Goal: Task Accomplishment & Management: Use online tool/utility

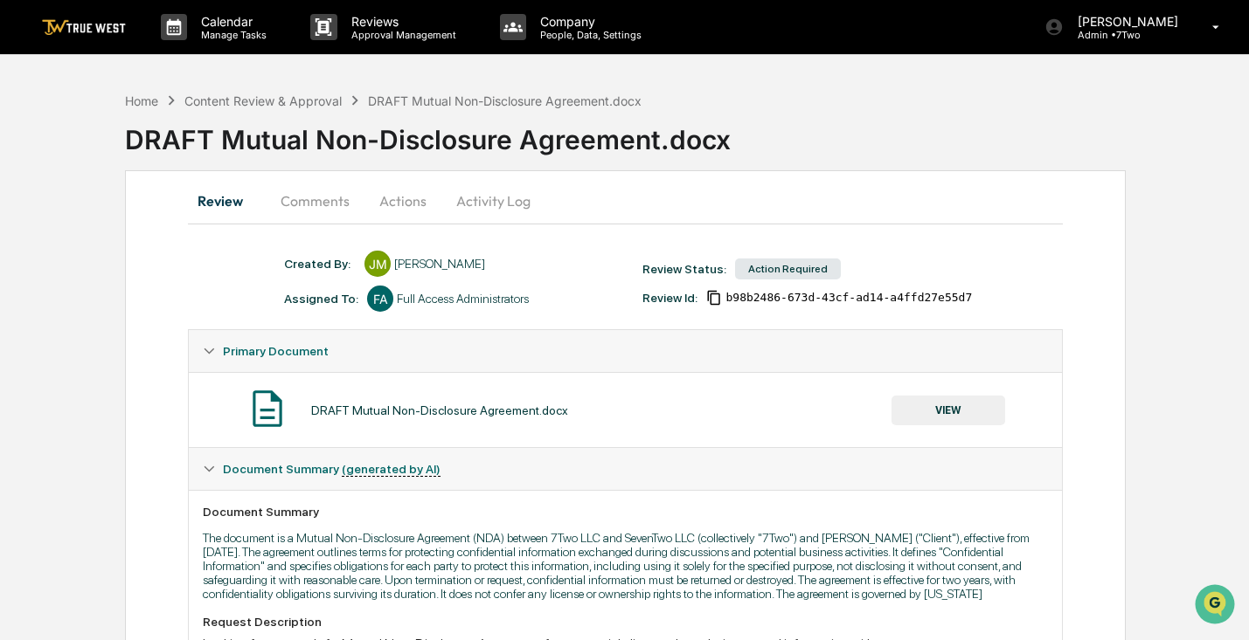
click at [932, 410] on button "VIEW" at bounding box center [948, 411] width 114 height 30
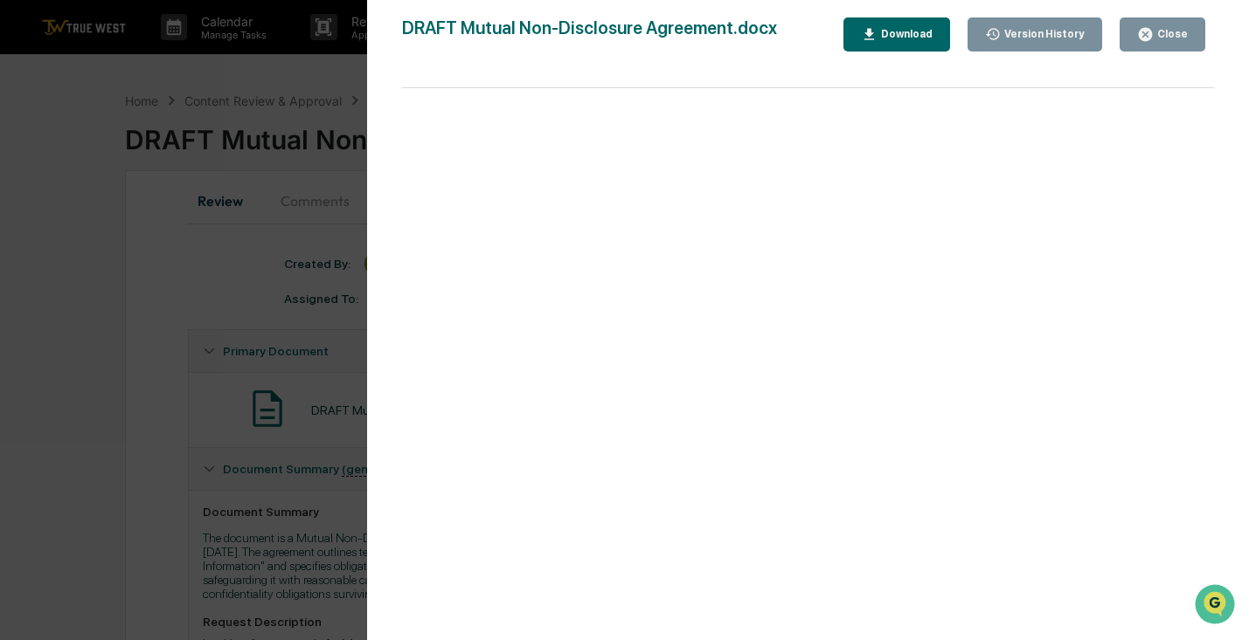
click at [899, 33] on div "Download" at bounding box center [904, 34] width 55 height 12
click at [1151, 31] on icon "button" at bounding box center [1145, 34] width 17 height 17
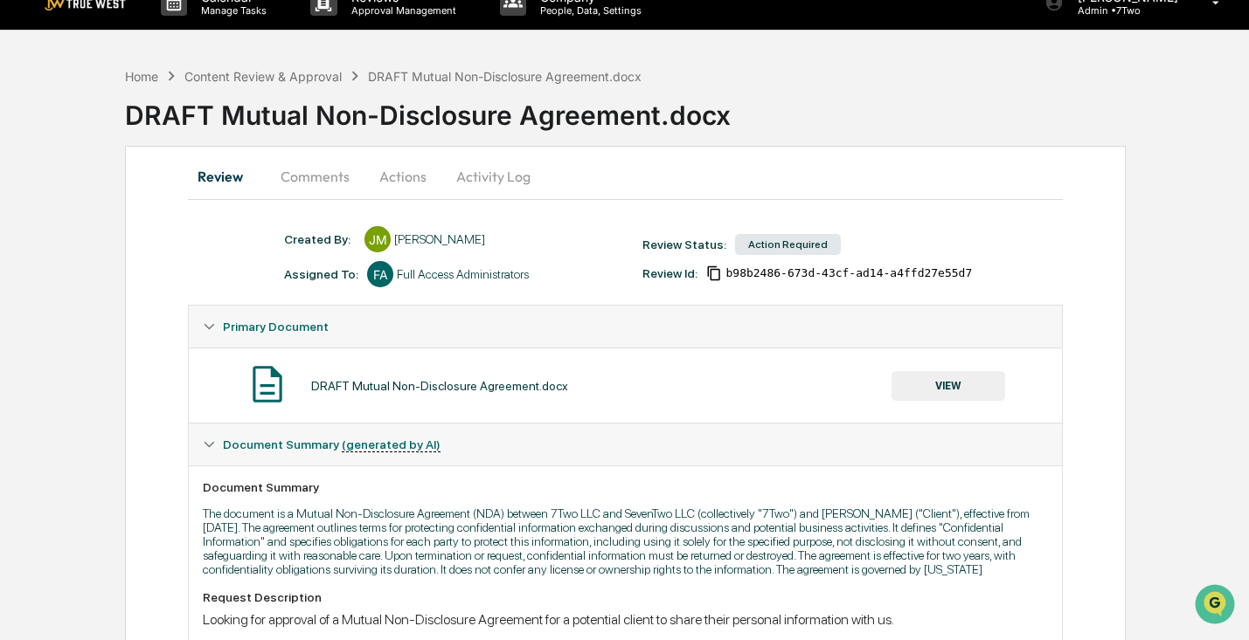
scroll to position [26, 0]
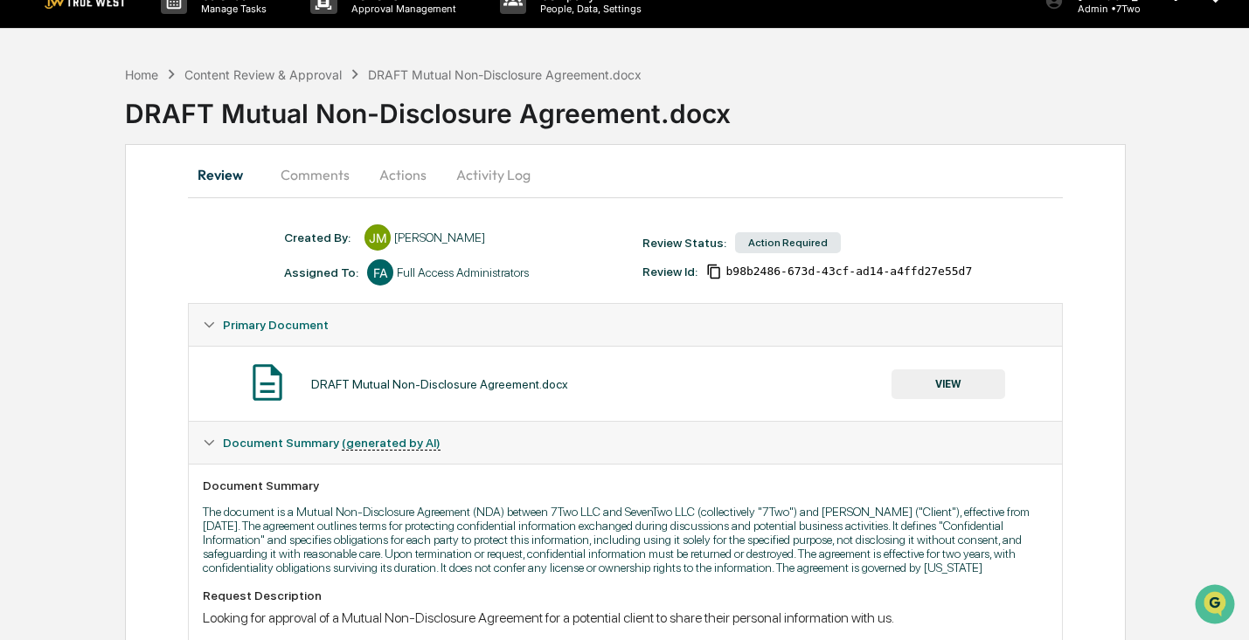
click at [316, 177] on button "Comments" at bounding box center [315, 175] width 97 height 42
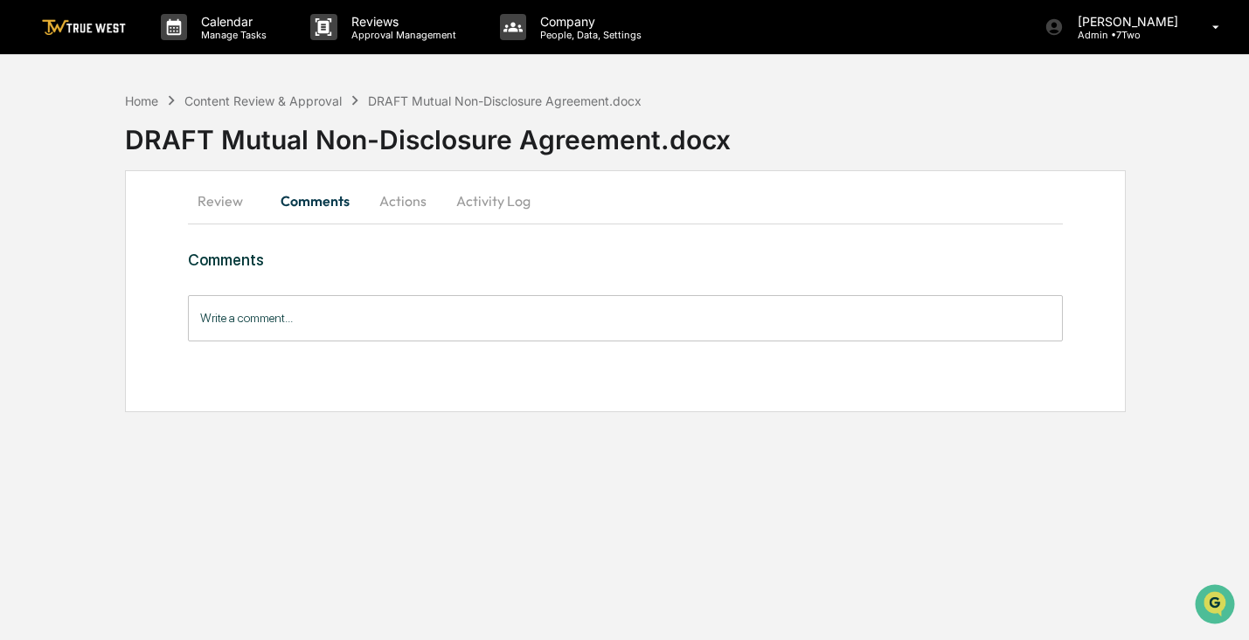
scroll to position [0, 0]
click at [425, 204] on button "Actions" at bounding box center [404, 201] width 79 height 42
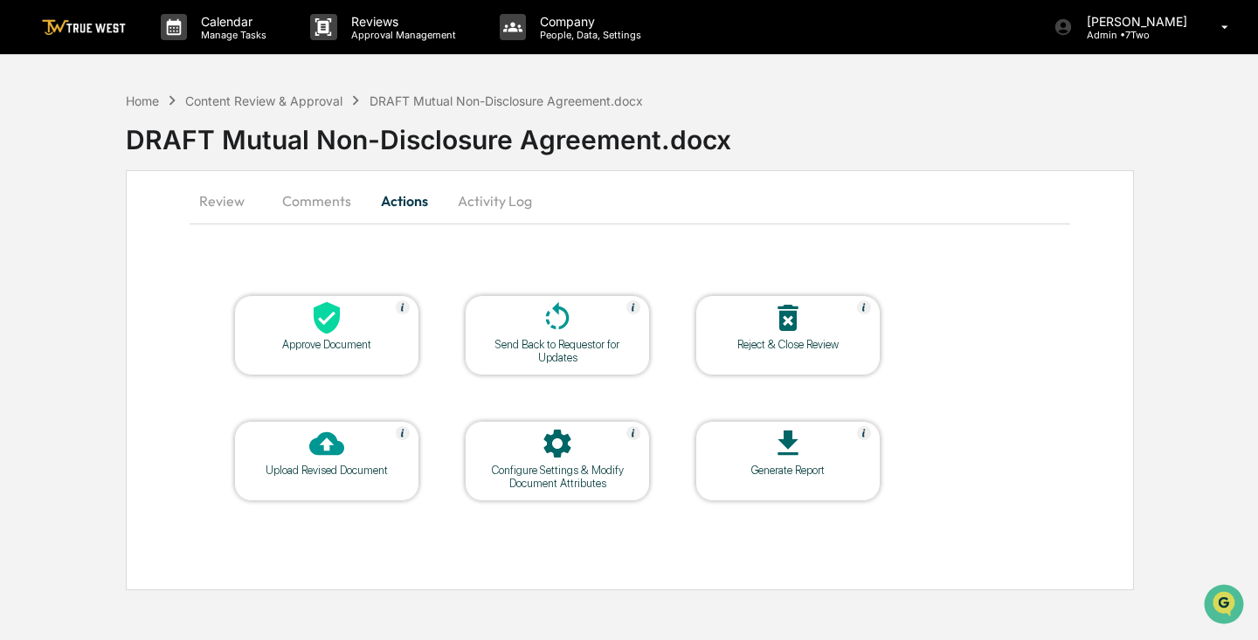
click at [316, 210] on button "Comments" at bounding box center [316, 201] width 97 height 42
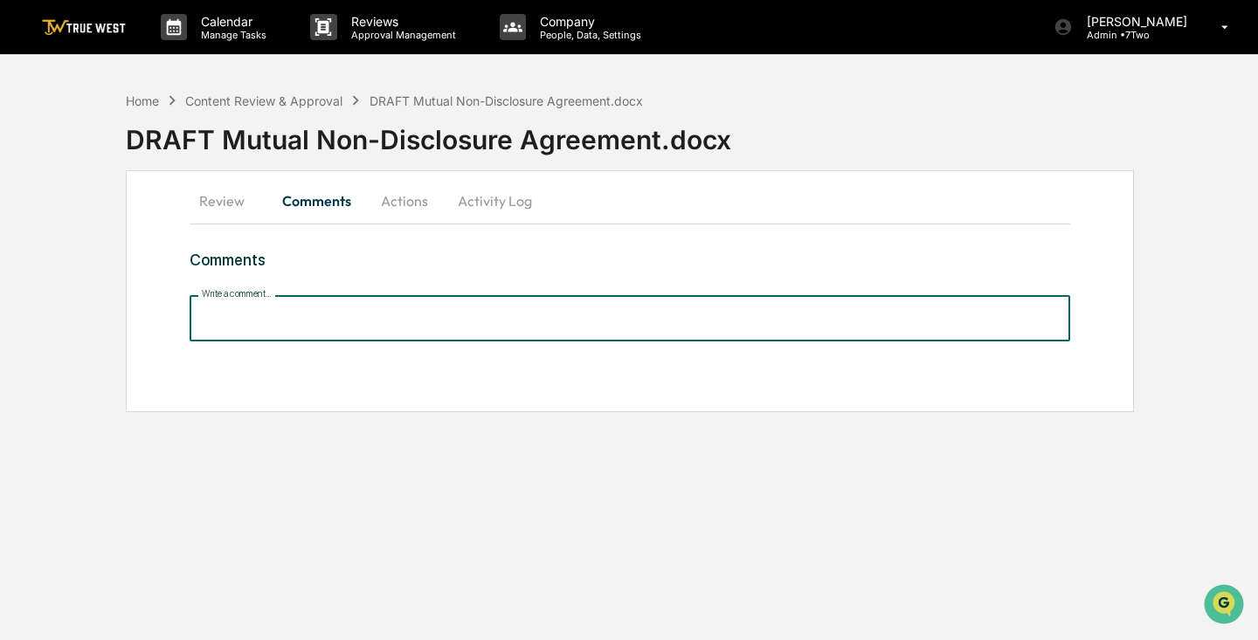
click at [382, 318] on input "Write a comment..." at bounding box center [630, 318] width 881 height 46
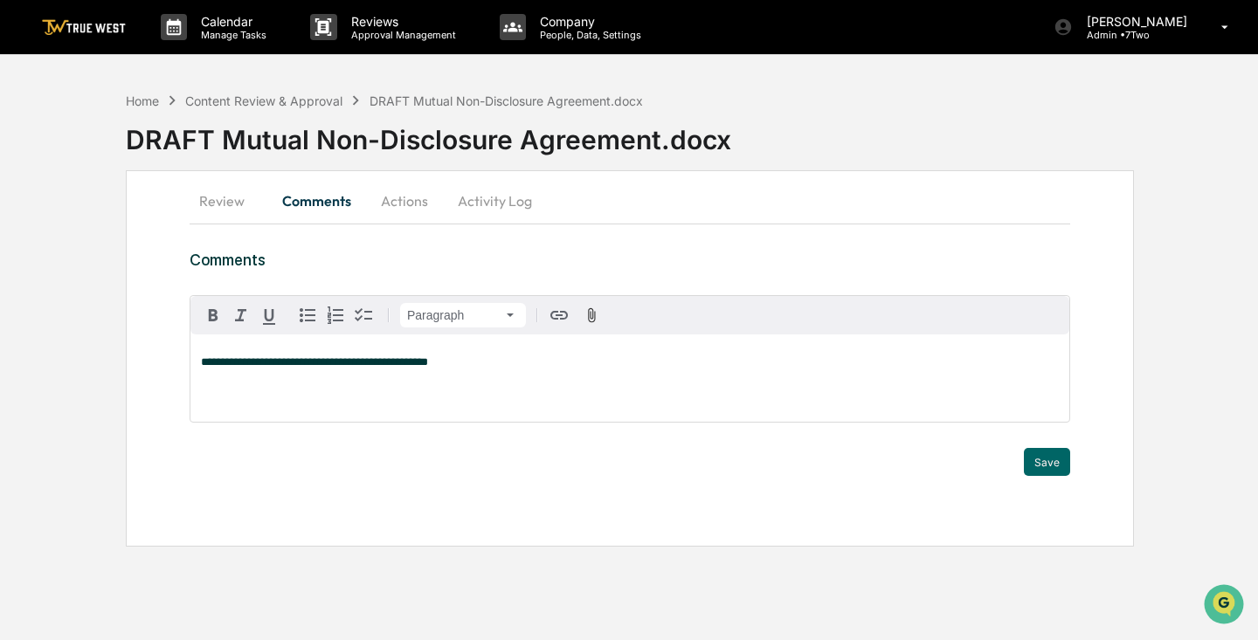
click at [299, 363] on span "**********" at bounding box center [314, 362] width 227 height 11
click at [1051, 460] on button "Save" at bounding box center [1047, 462] width 46 height 28
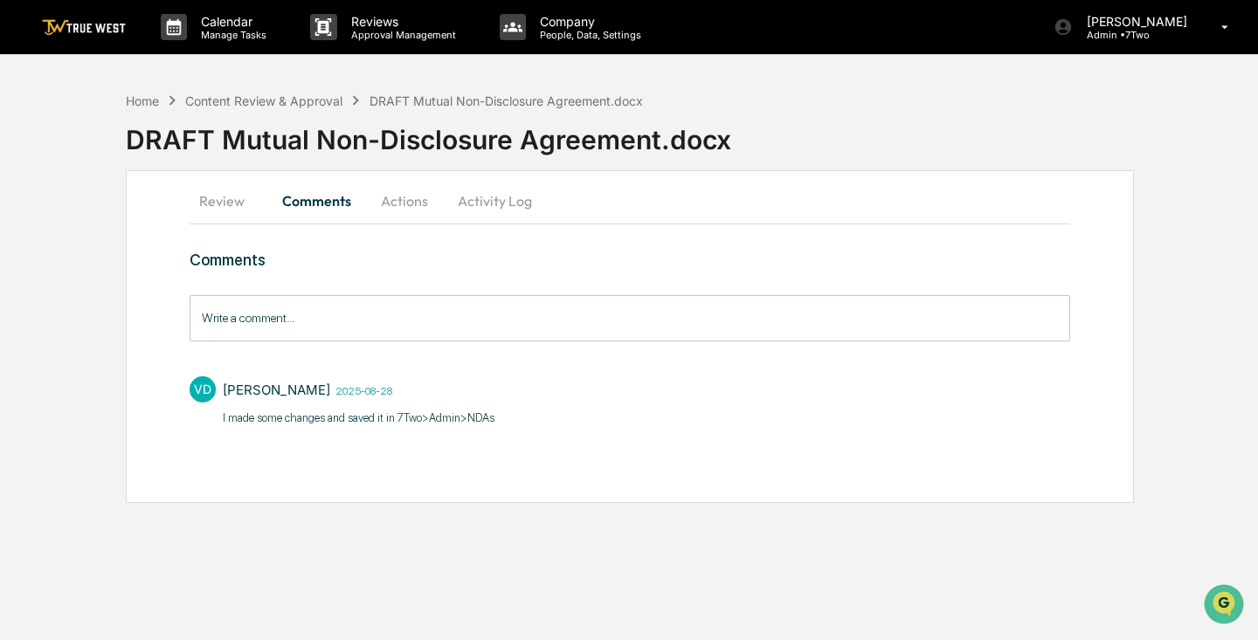
click at [410, 201] on button "Actions" at bounding box center [404, 201] width 79 height 42
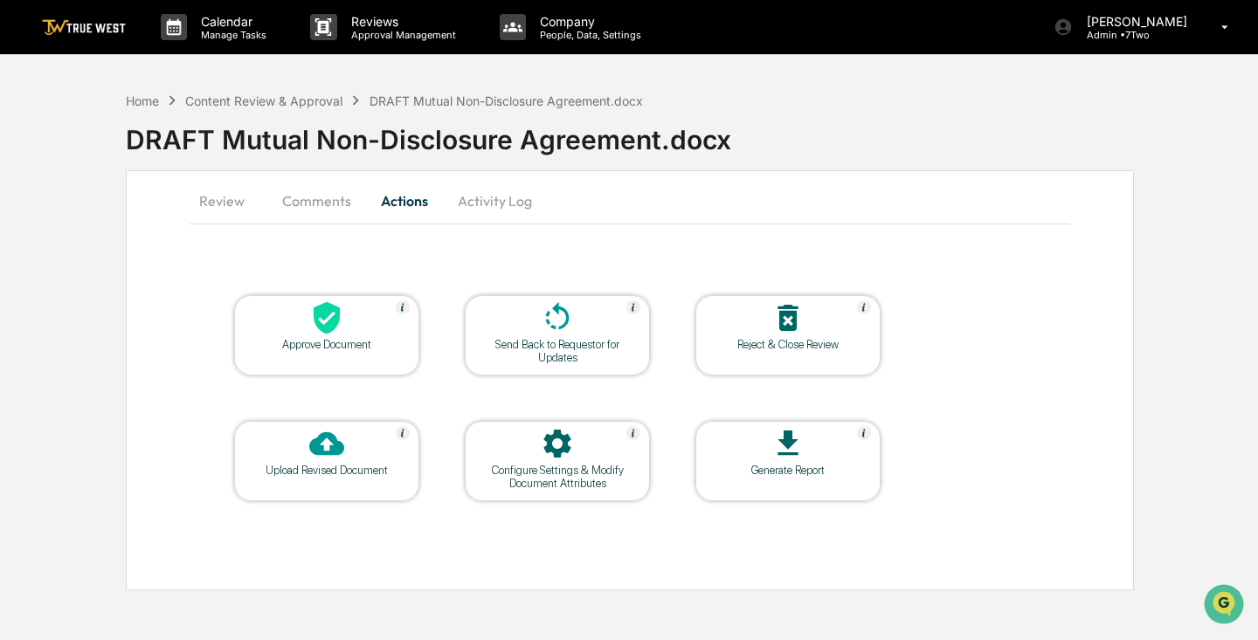
click at [550, 322] on icon at bounding box center [557, 318] width 35 height 35
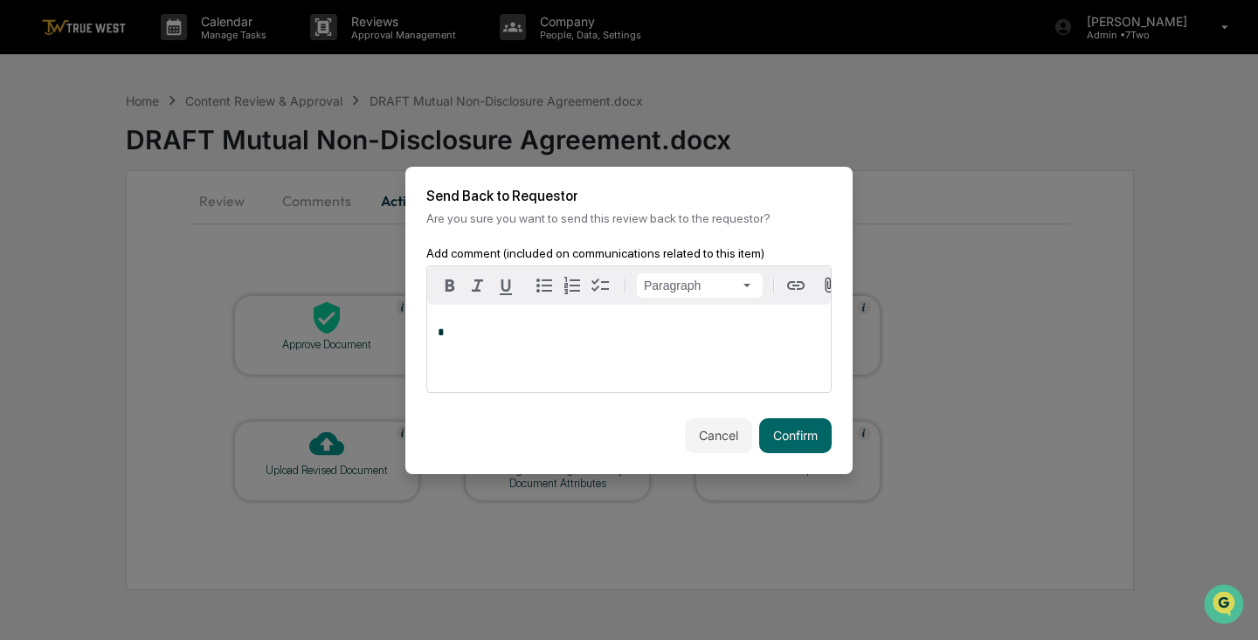
click at [583, 348] on div "*" at bounding box center [629, 348] width 404 height 87
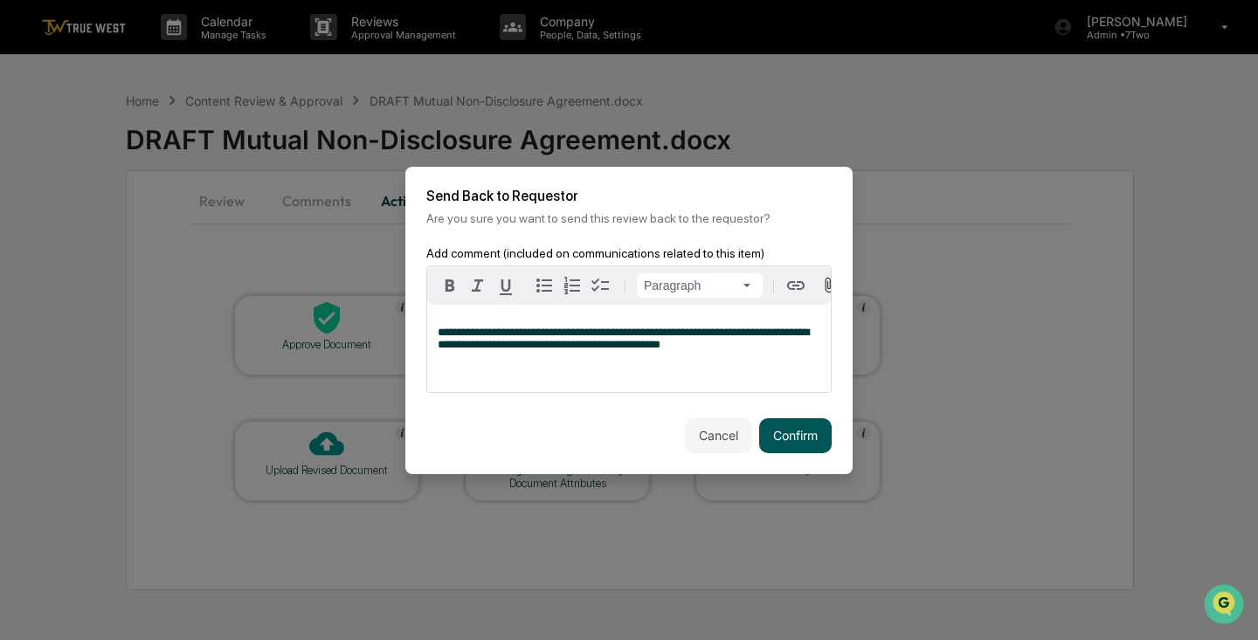
click at [798, 441] on button "Confirm" at bounding box center [795, 436] width 73 height 35
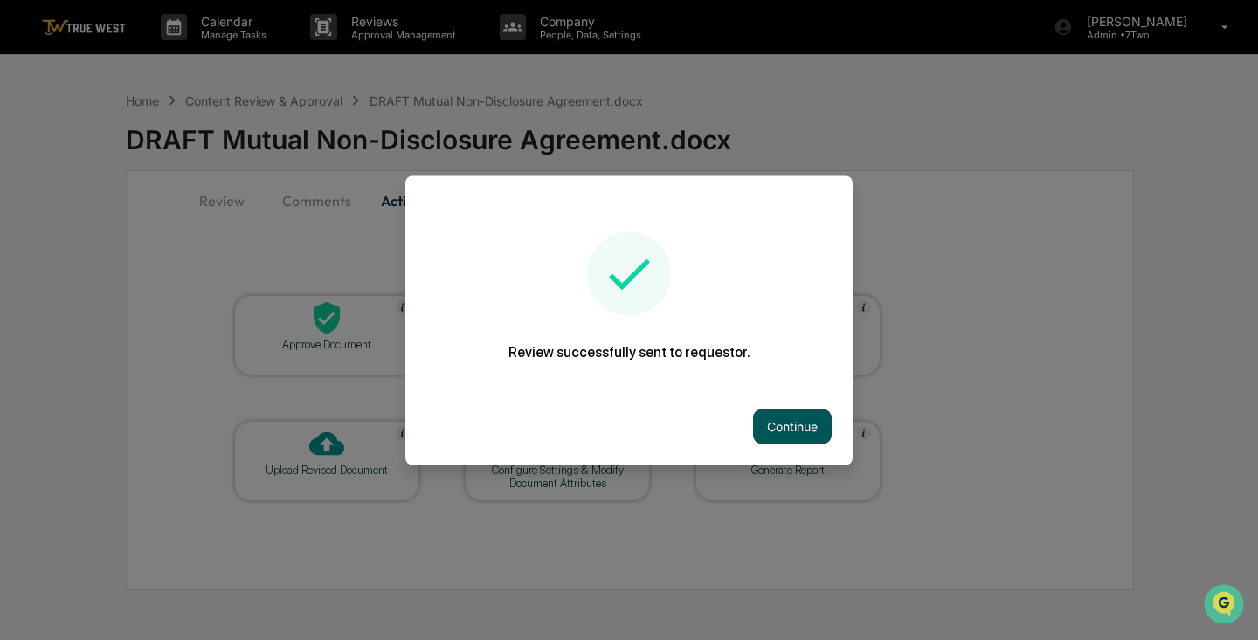
click at [798, 420] on button "Continue" at bounding box center [792, 426] width 79 height 35
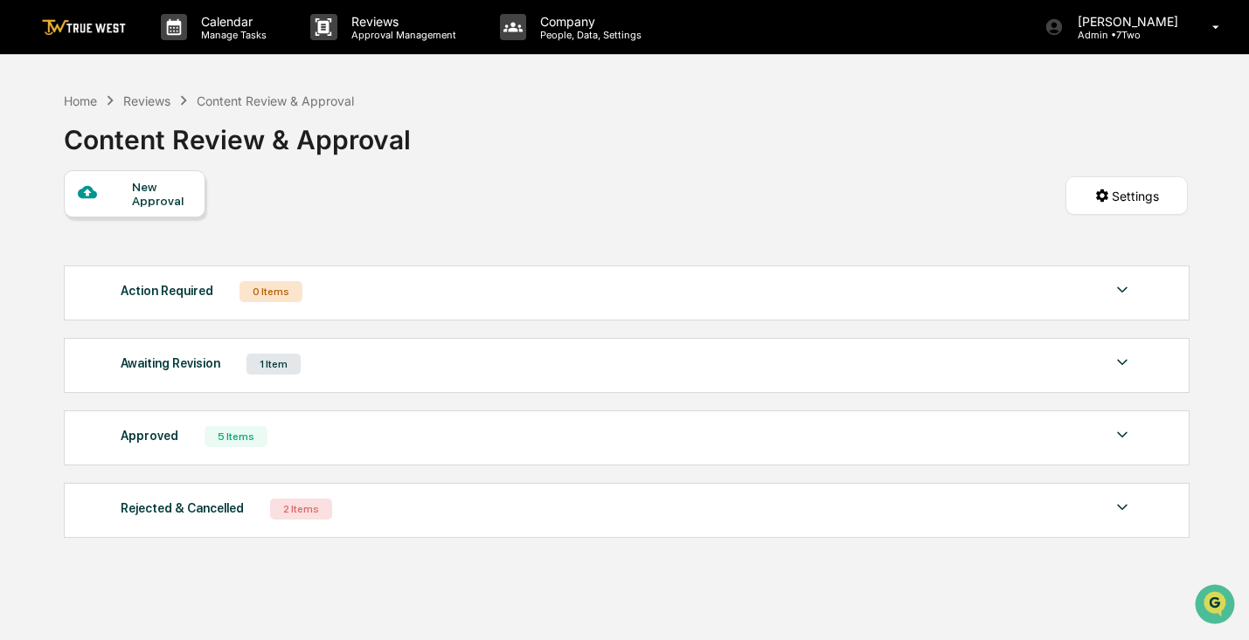
click at [236, 111] on div "Content Review & Approval" at bounding box center [237, 132] width 347 height 45
click at [238, 105] on div "Content Review & Approval" at bounding box center [275, 100] width 157 height 15
